Goal: Task Accomplishment & Management: Manage account settings

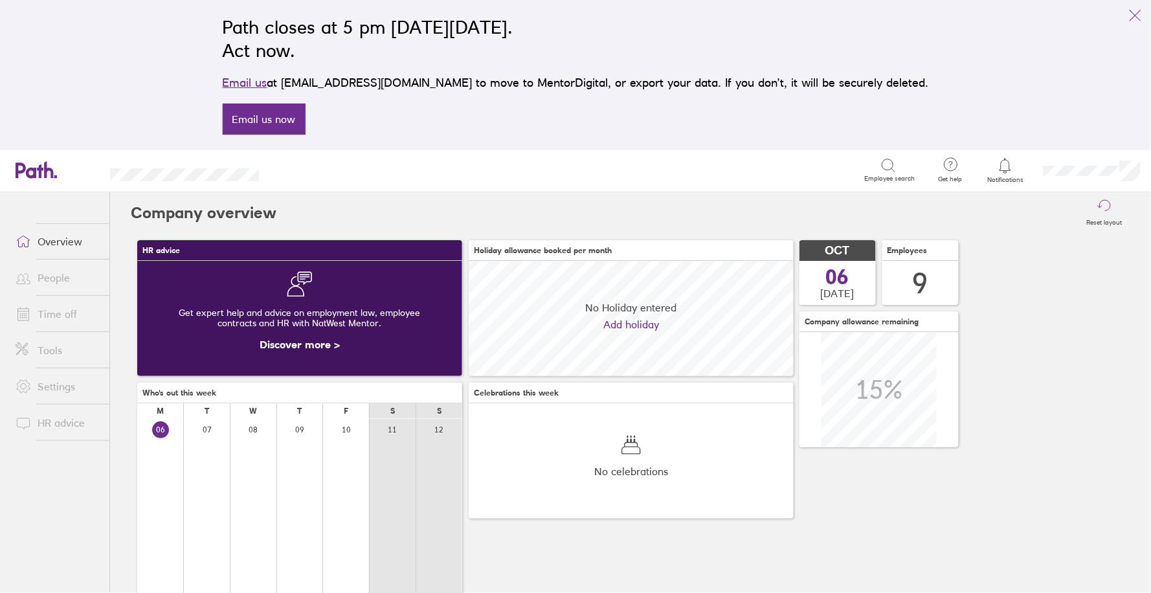
scroll to position [115, 324]
click at [1005, 166] on icon at bounding box center [1006, 166] width 16 height 16
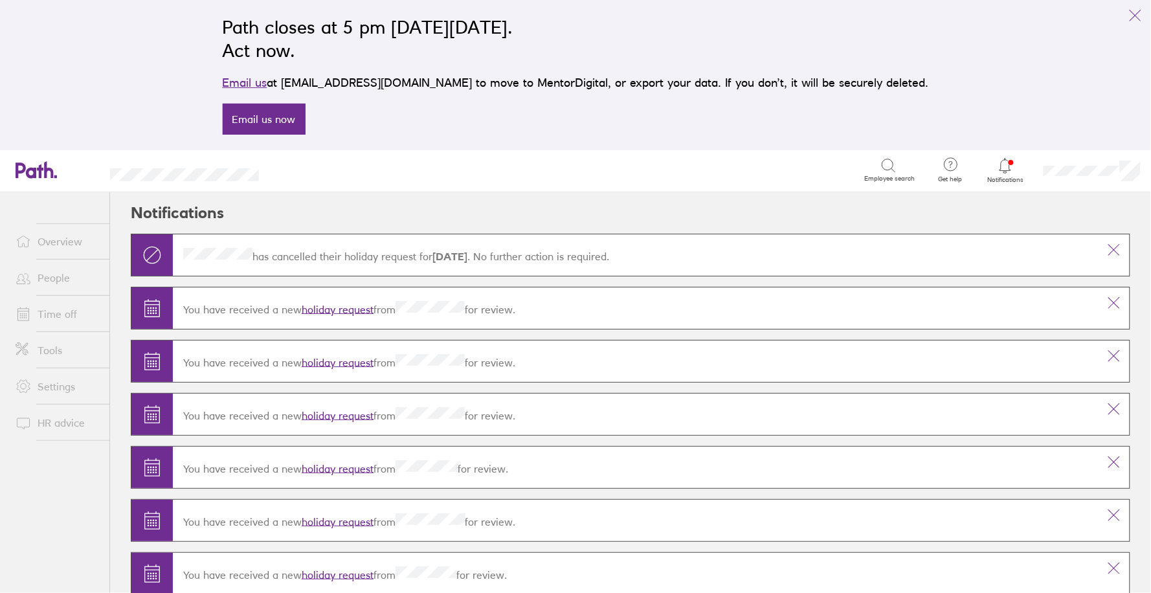
click at [330, 310] on link "holiday request" at bounding box center [338, 308] width 72 height 13
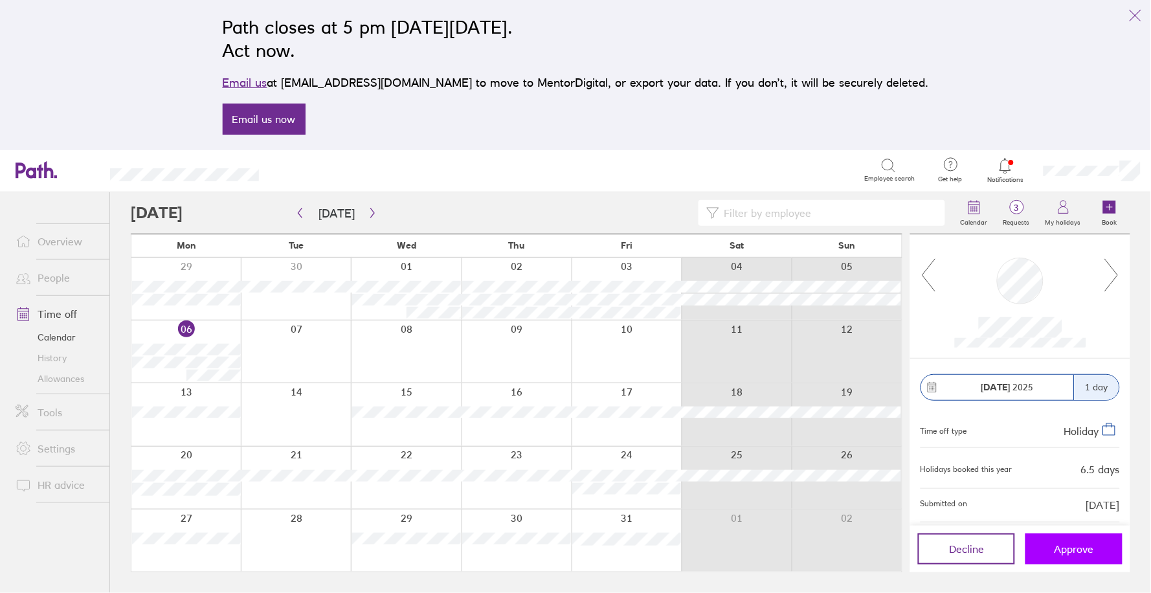
click at [1073, 556] on button "Approve" at bounding box center [1074, 549] width 97 height 31
click at [1059, 551] on span "Approve" at bounding box center [1074, 549] width 39 height 12
click at [365, 217] on button "button" at bounding box center [373, 213] width 16 height 21
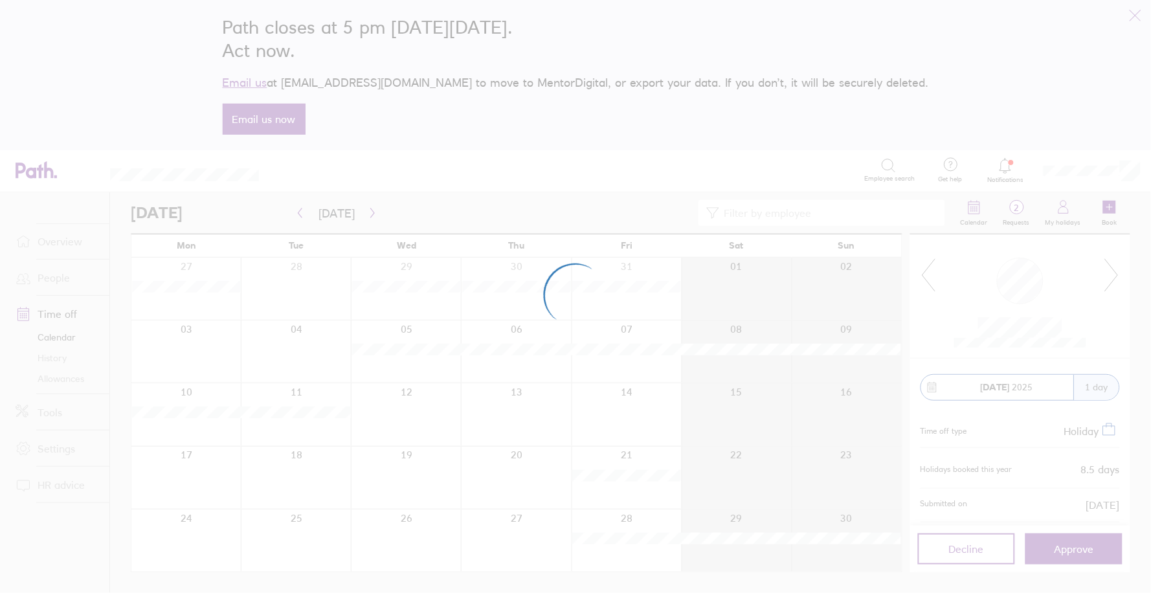
click at [302, 216] on div at bounding box center [575, 296] width 1151 height 593
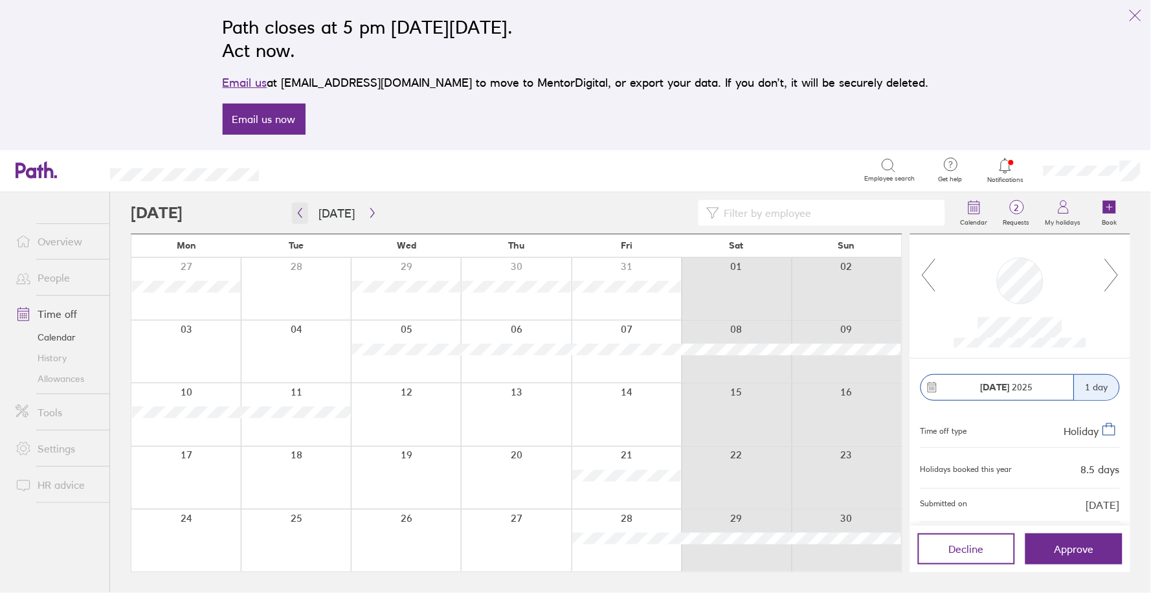
click at [299, 216] on icon "button" at bounding box center [300, 213] width 10 height 10
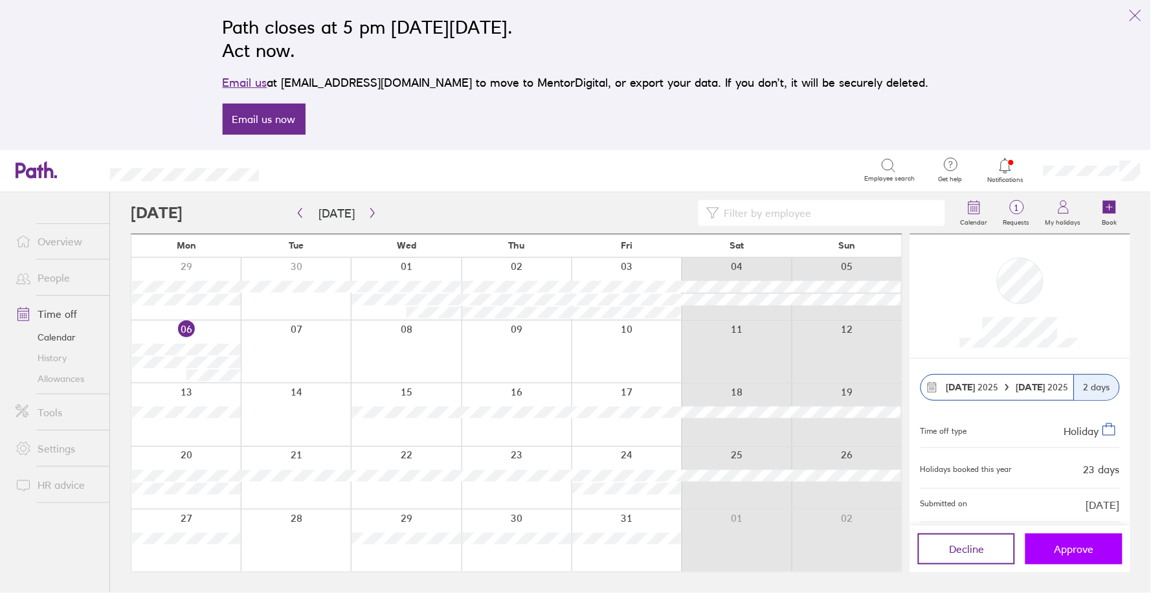
click at [1069, 548] on span "Approve" at bounding box center [1074, 549] width 39 height 12
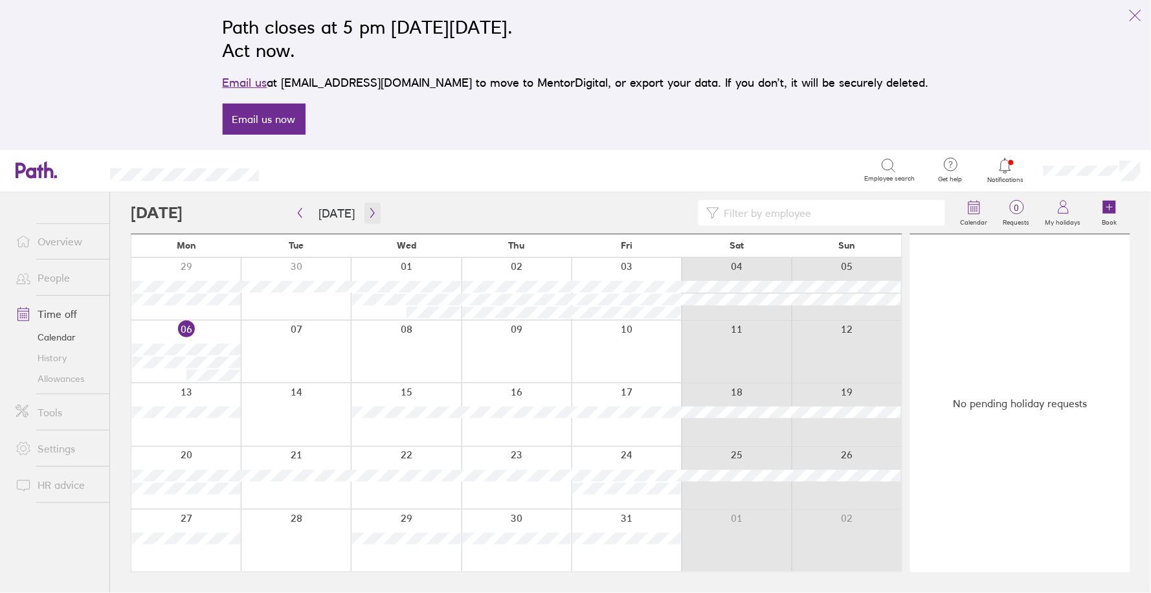
click at [368, 213] on icon "button" at bounding box center [373, 213] width 10 height 10
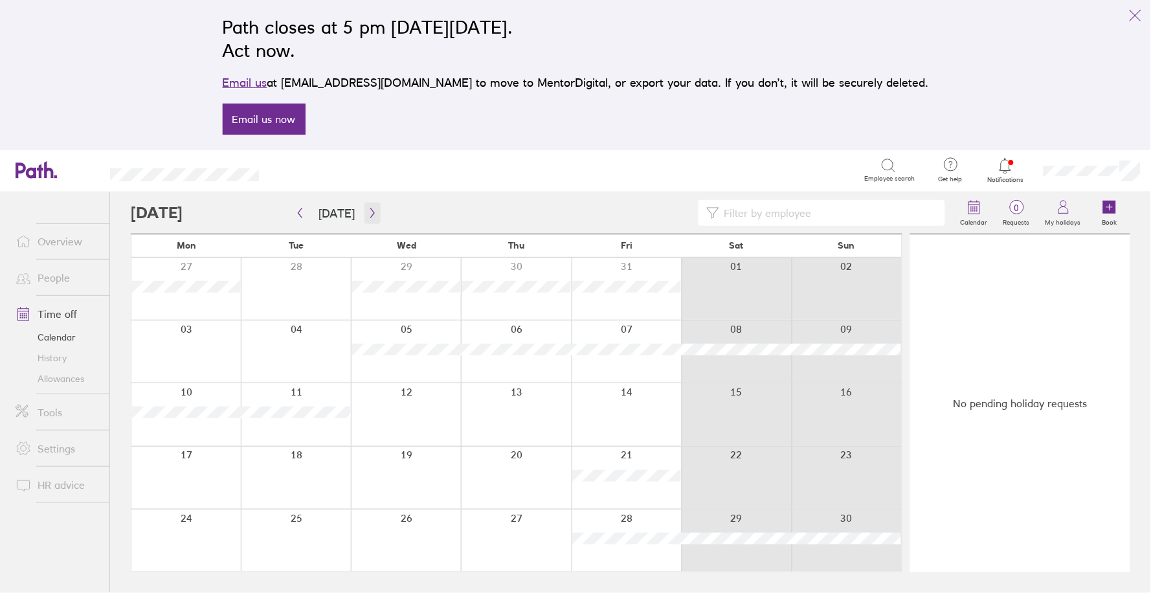
click at [370, 213] on icon "button" at bounding box center [372, 213] width 4 height 10
